Goal: Find specific page/section: Find specific page/section

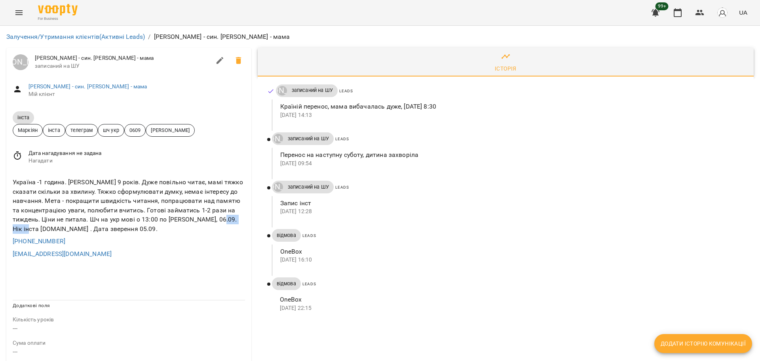
drag, startPoint x: 14, startPoint y: 228, endPoint x: 46, endPoint y: 230, distance: 31.3
click at [46, 230] on div "Україна -1 година. Даніїл 9 років. Дуже повільно читає, мамі тяжко сказати скіл…" at bounding box center [129, 205] width 236 height 59
copy div "Vikapavlova"
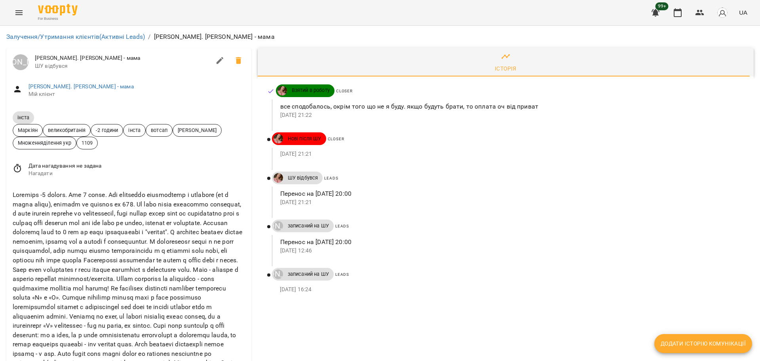
scroll to position [158, 0]
drag, startPoint x: 89, startPoint y: 261, endPoint x: 113, endPoint y: 260, distance: 23.4
click at [113, 260] on div at bounding box center [129, 297] width 236 height 218
copy div "VIOLETT"
